Goal: Task Accomplishment & Management: Complete application form

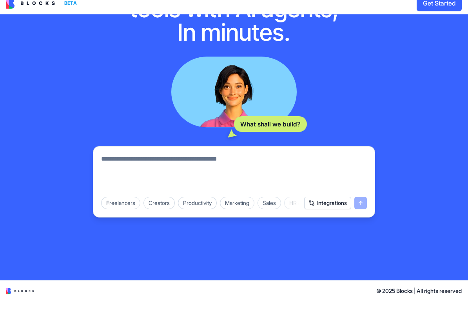
scroll to position [64, 0]
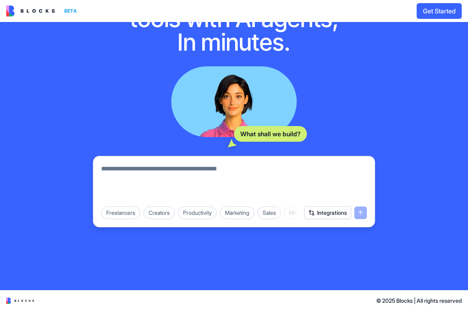
click at [213, 168] on textarea at bounding box center [234, 183] width 266 height 38
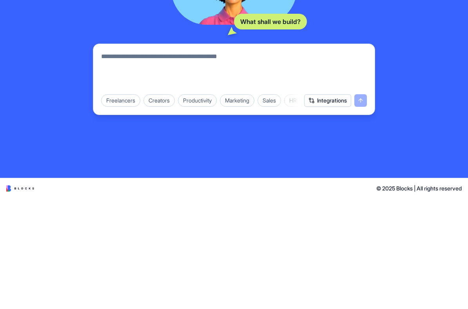
click at [116, 164] on textarea at bounding box center [234, 183] width 266 height 38
click at [122, 164] on textarea at bounding box center [234, 183] width 266 height 38
click at [281, 164] on textarea at bounding box center [234, 183] width 266 height 38
click at [246, 164] on textarea at bounding box center [234, 183] width 266 height 38
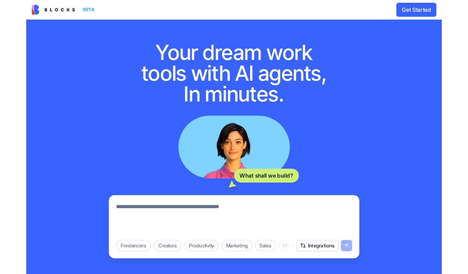
scroll to position [0, 0]
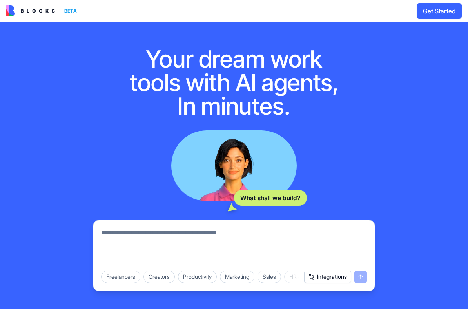
click at [440, 11] on button "Get Started" at bounding box center [439, 11] width 45 height 16
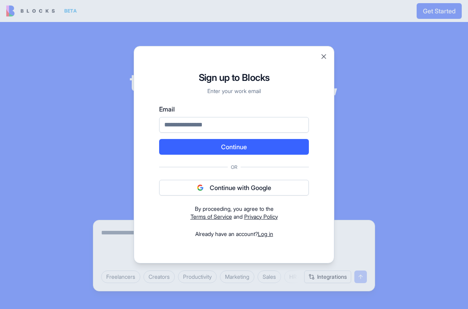
click at [322, 62] on div "Signup to Blocks Sign up to Blocks Enter your work email Email Continue Or Cont…" at bounding box center [234, 154] width 201 height 217
click at [325, 55] on button "Close" at bounding box center [324, 57] width 8 height 8
